Goal: Task Accomplishment & Management: Manage account settings

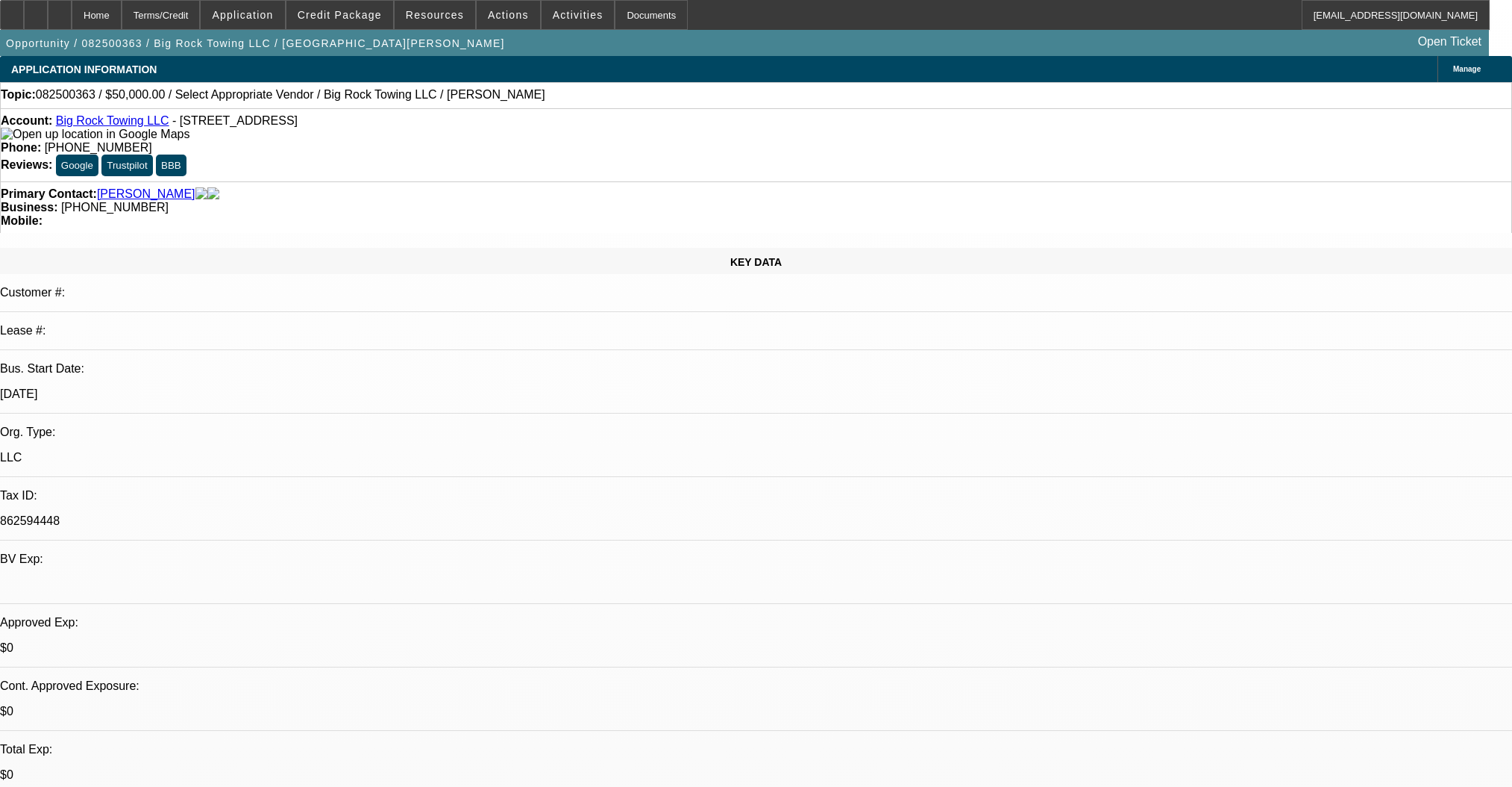
select select "0"
select select "2"
select select "0.1"
select select "4"
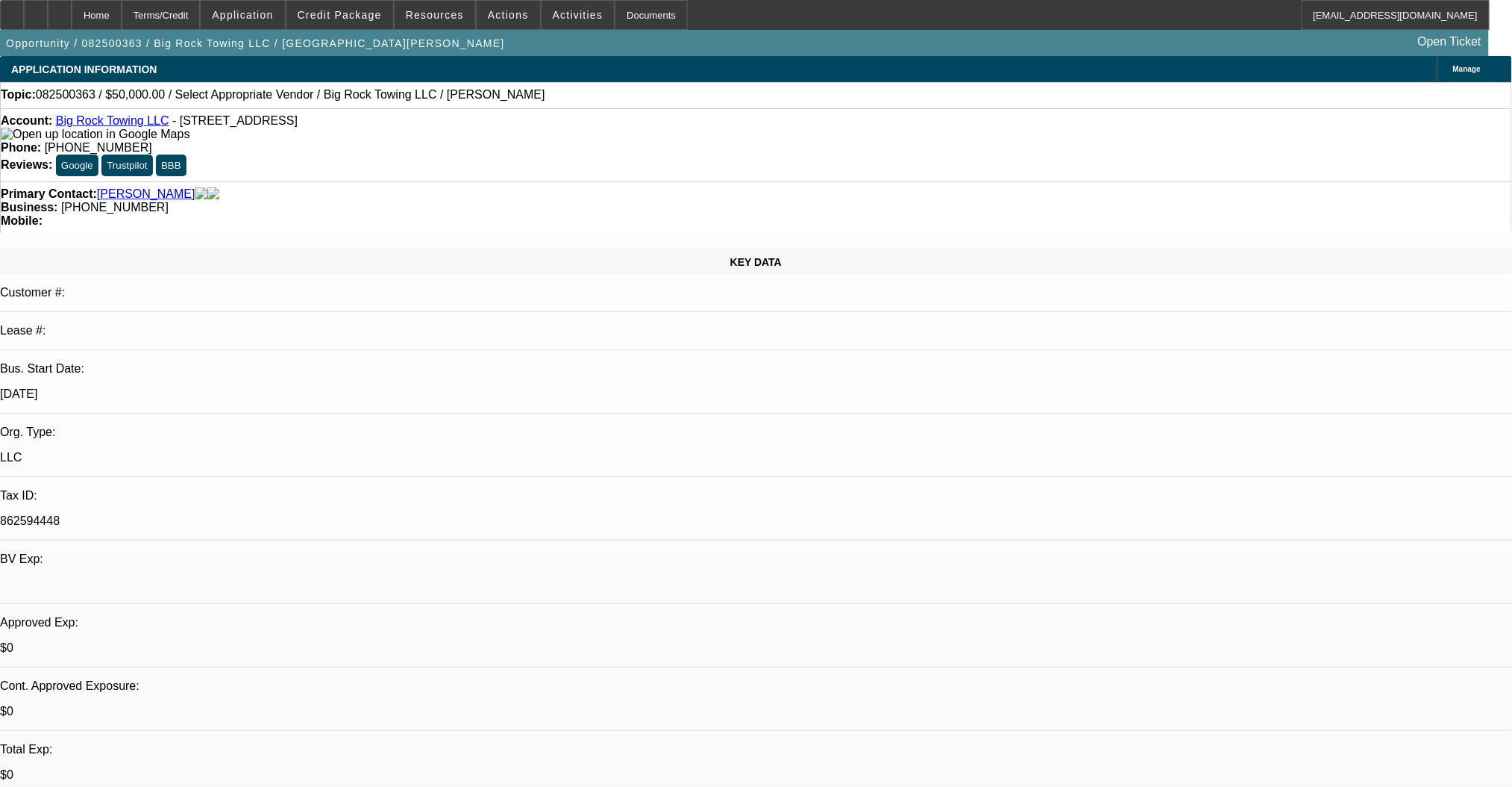
click at [134, 123] on link "Big Rock Towing LLC" at bounding box center [112, 120] width 113 height 13
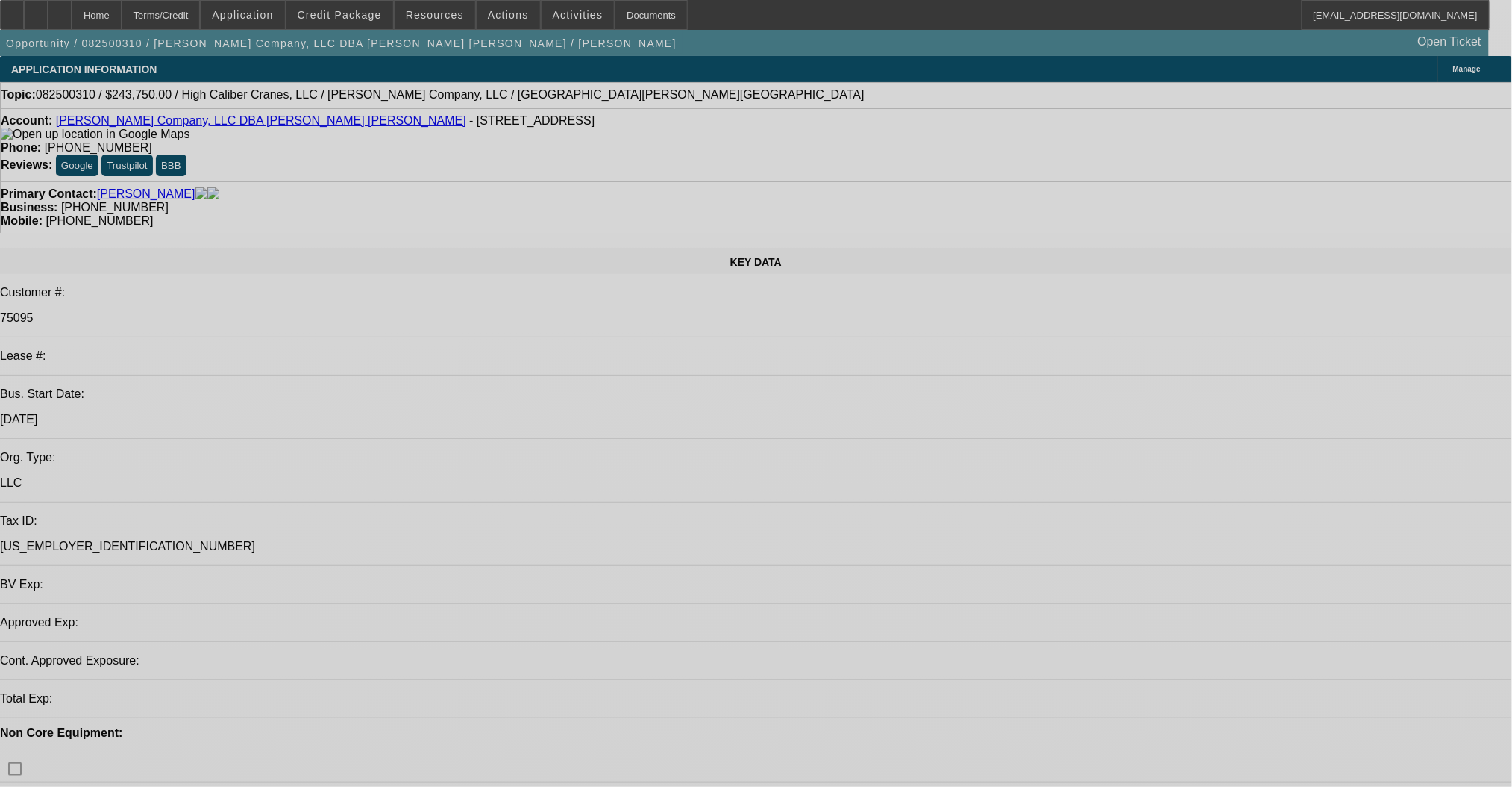
select select "0"
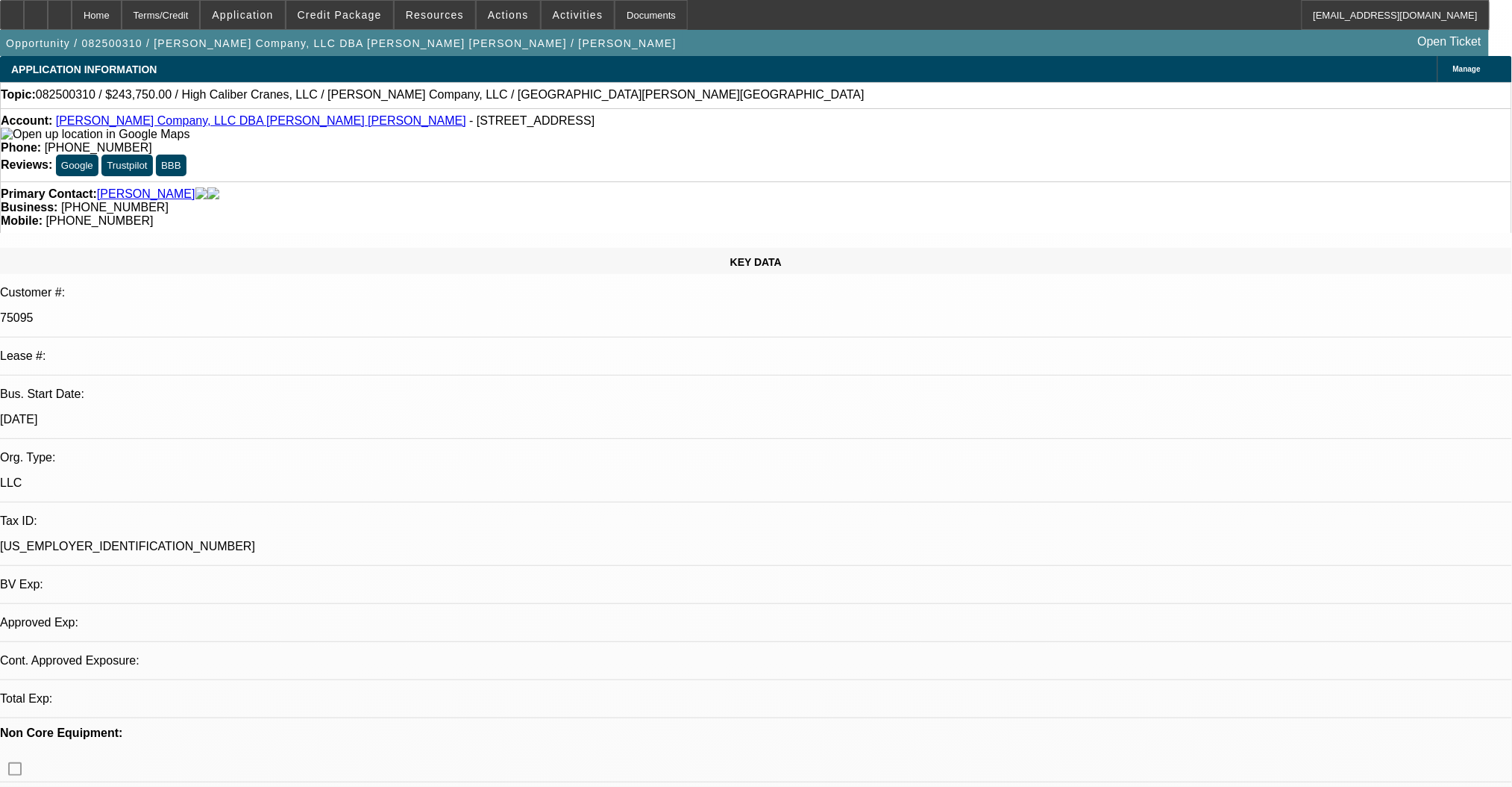
select select "2"
select select "0"
select select "6"
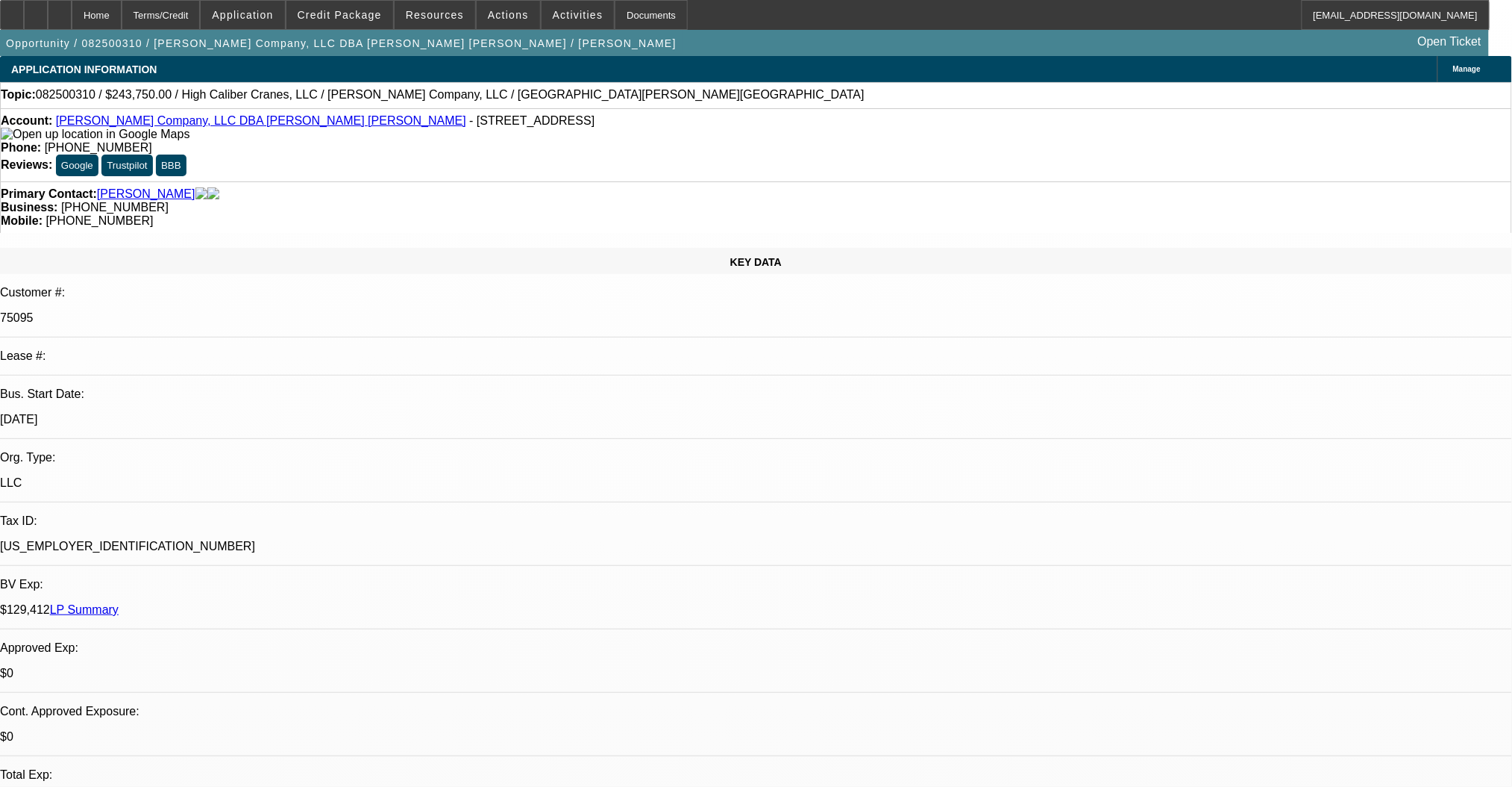
click at [183, 121] on link "RT Crane Company, LLC DBA Campbell Crane" at bounding box center [261, 120] width 411 height 13
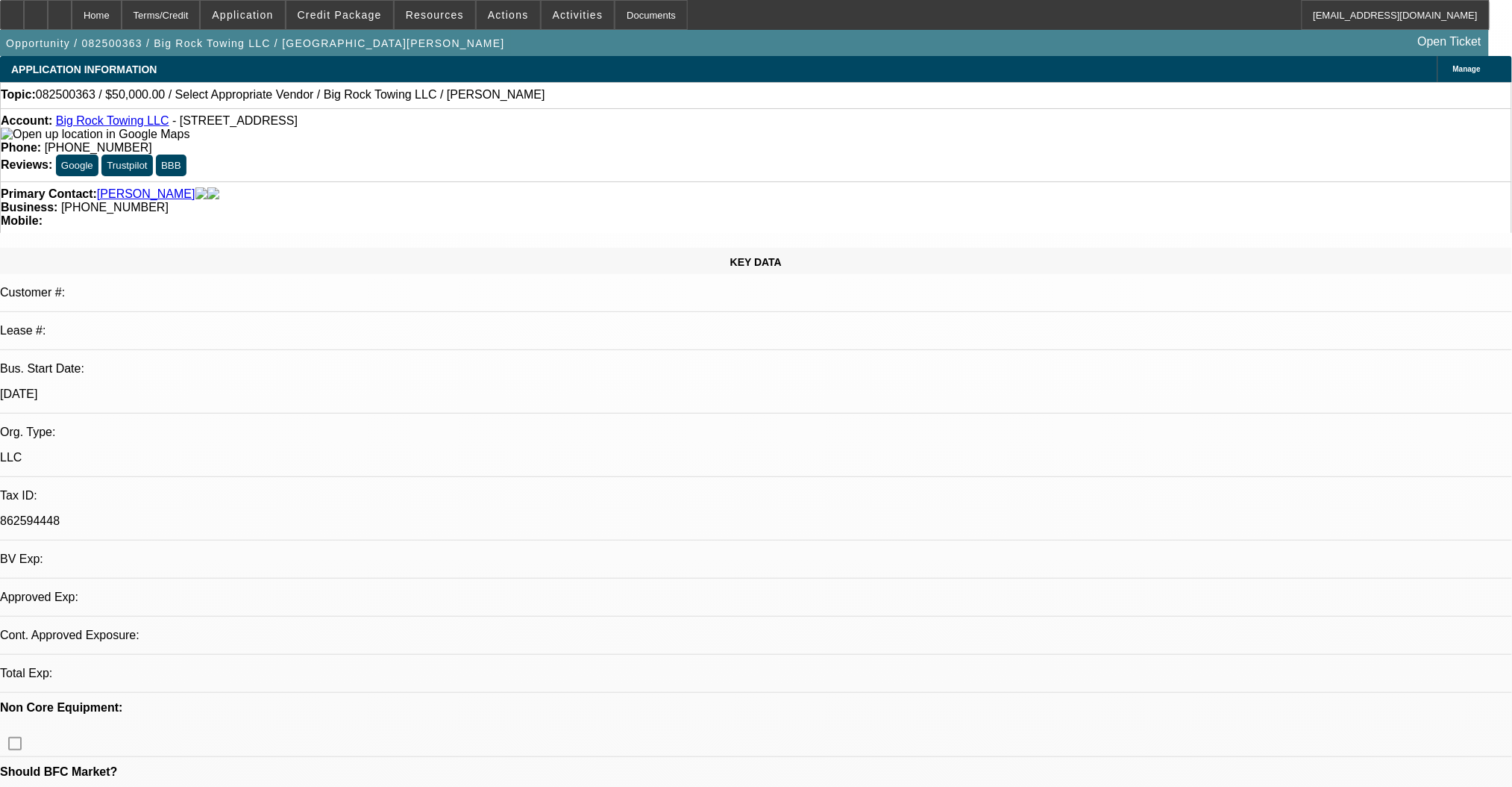
select select "0"
select select "2"
select select "0.1"
select select "4"
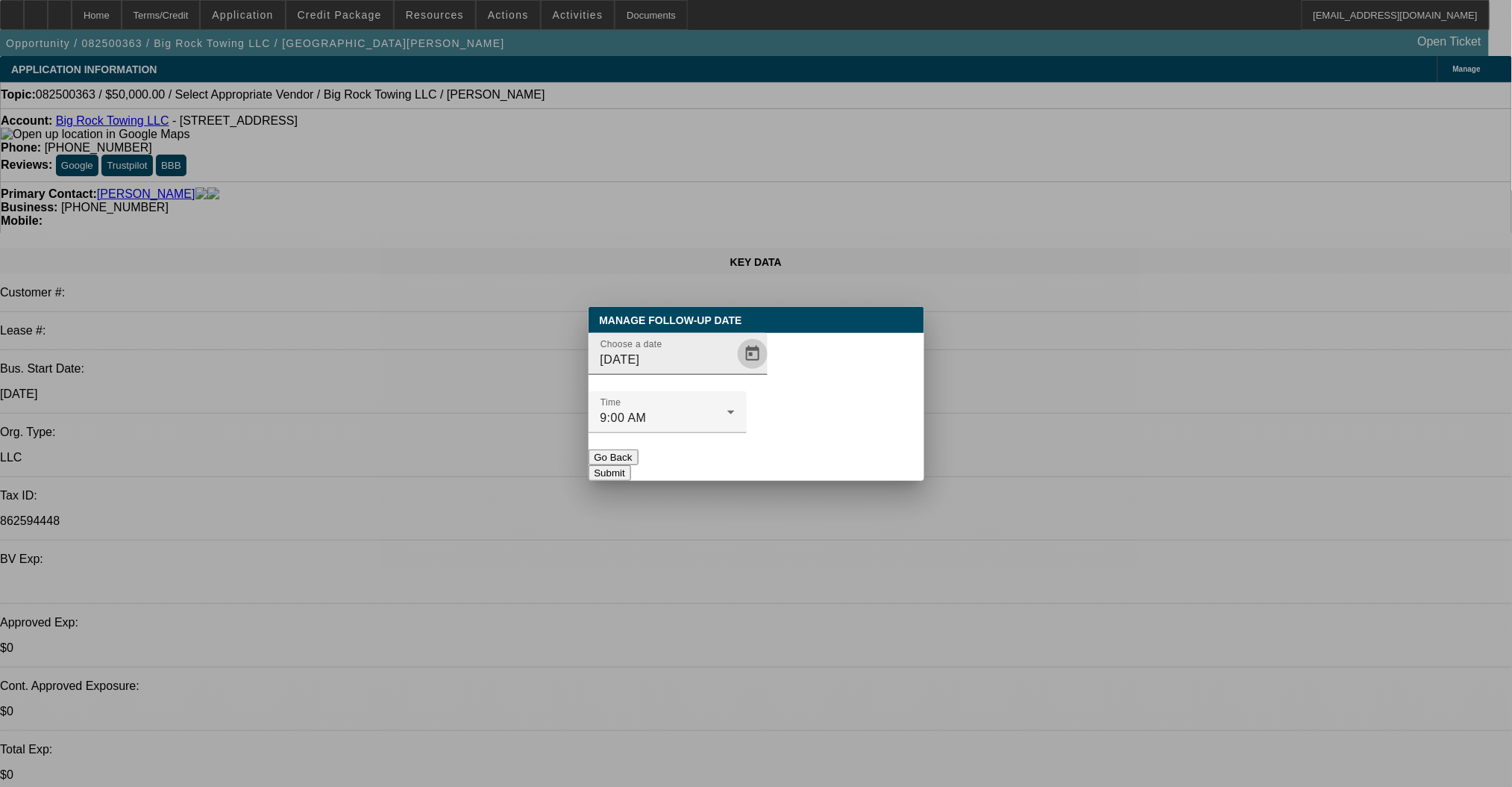
click at [735, 372] on span "Open calendar" at bounding box center [753, 354] width 36 height 36
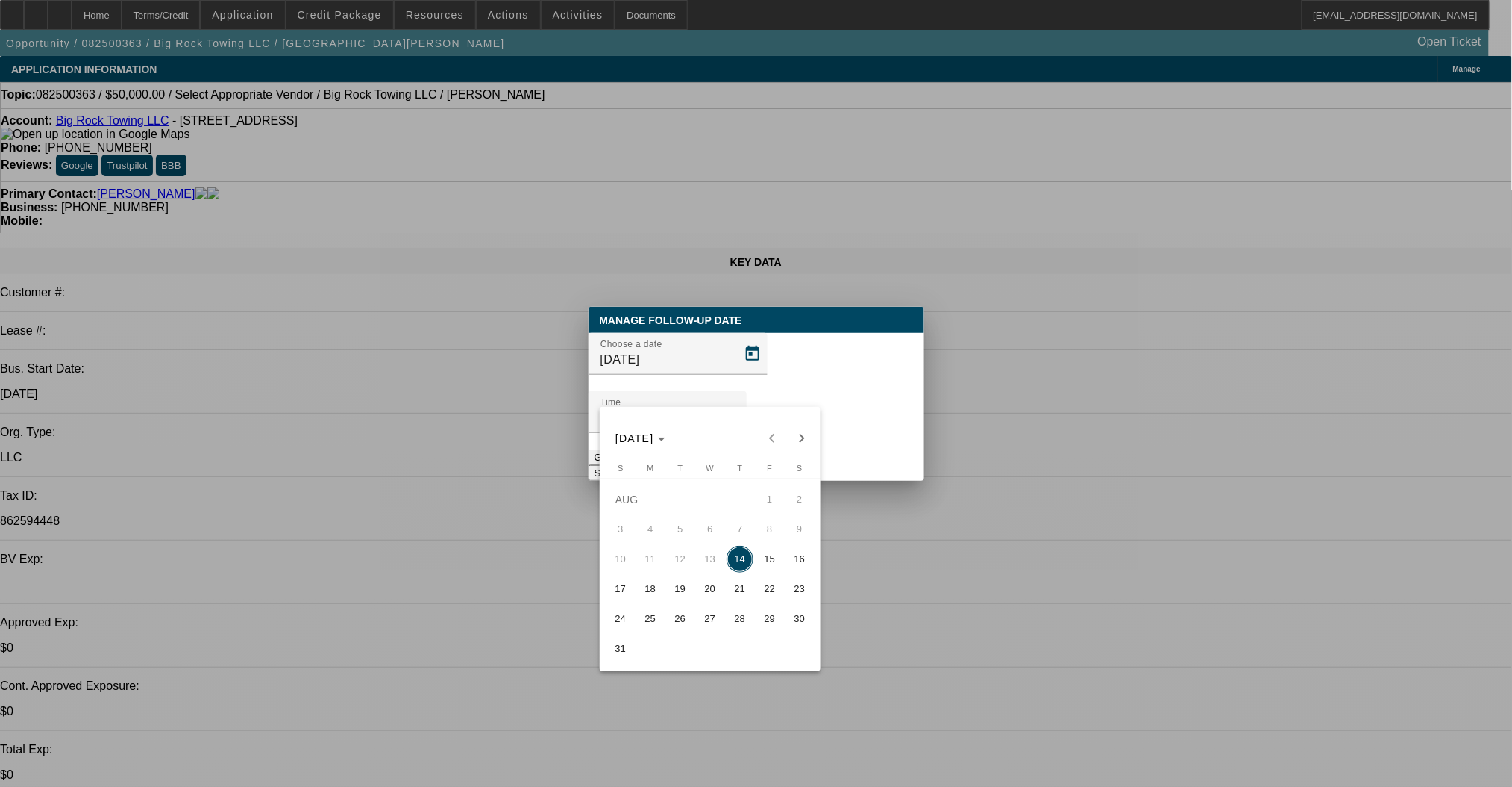
click at [648, 598] on span "18" at bounding box center [651, 589] width 27 height 27
type input "8/18/2025"
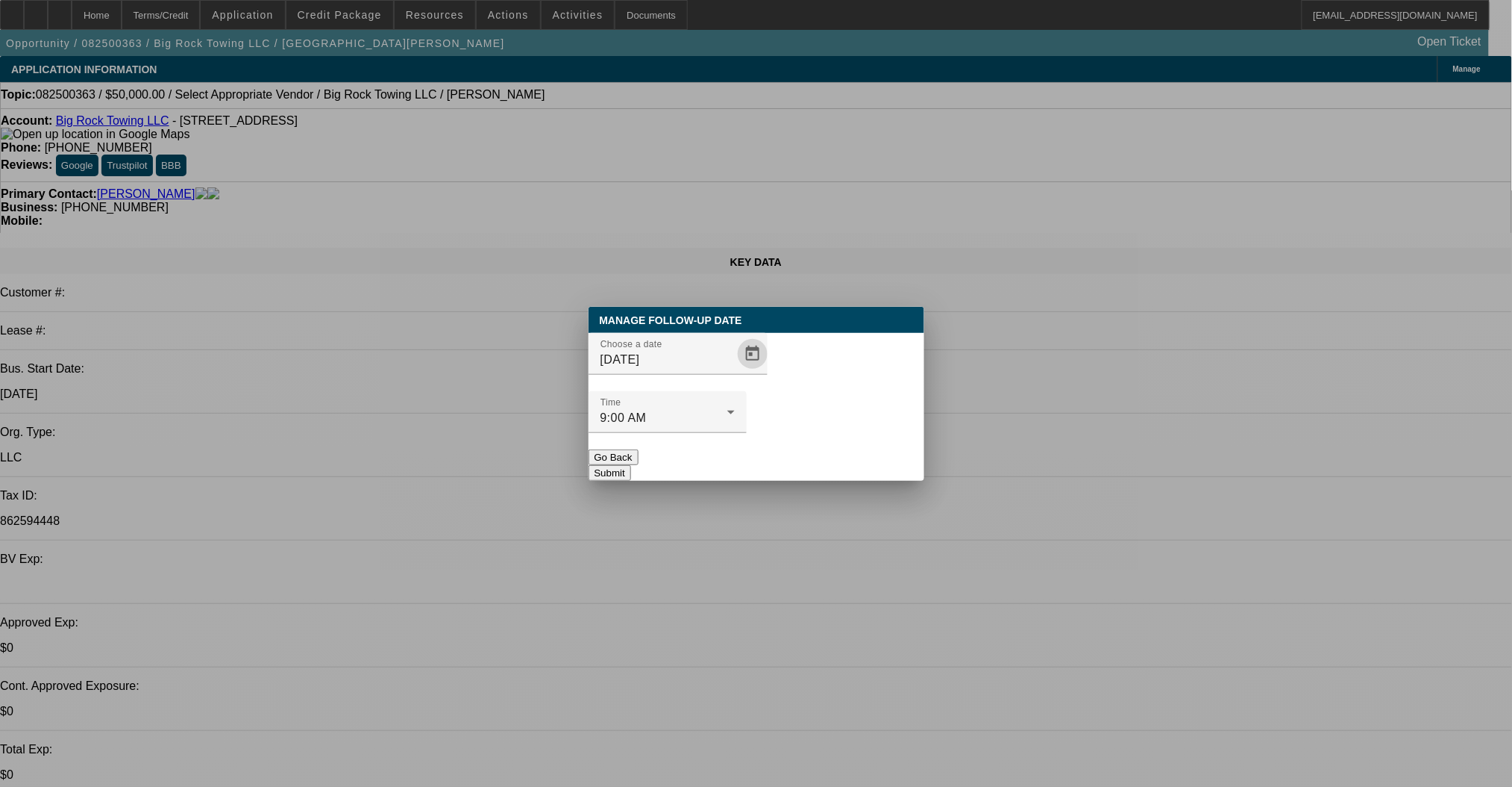
click at [631, 465] on button "Submit" at bounding box center [610, 473] width 43 height 15
